Goal: Navigation & Orientation: Find specific page/section

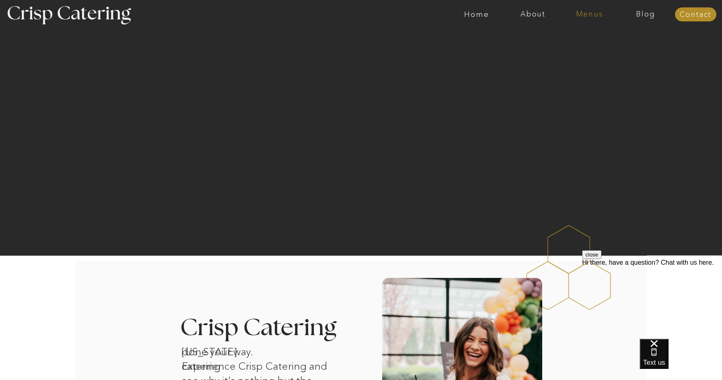
click at [586, 14] on nav "Menus" at bounding box center [589, 14] width 56 height 8
click at [566, 48] on nav "Winter (Sep-Feb)" at bounding box center [588, 48] width 67 height 8
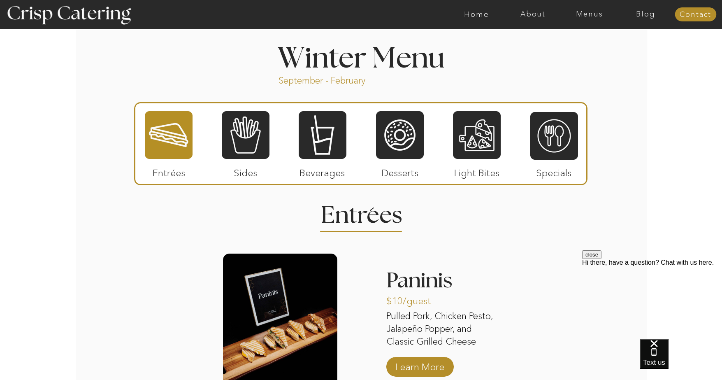
scroll to position [893, 0]
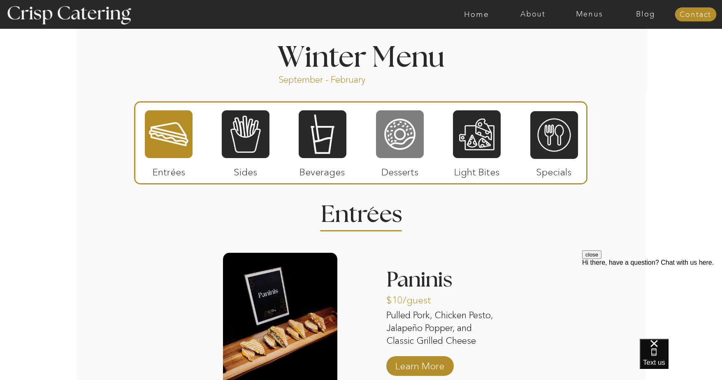
click at [408, 145] on div at bounding box center [400, 133] width 48 height 49
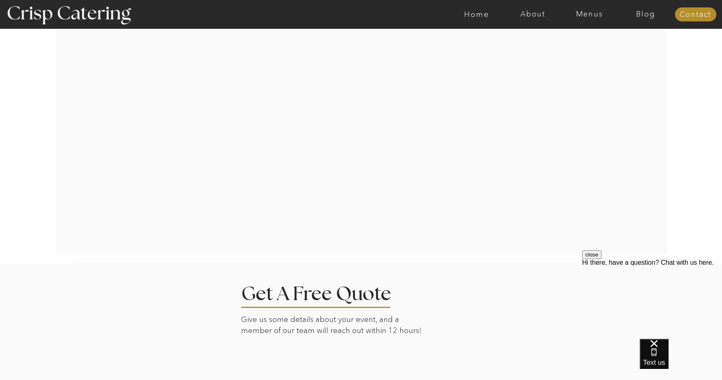
scroll to position [1666, 0]
